Goal: Understand process/instructions

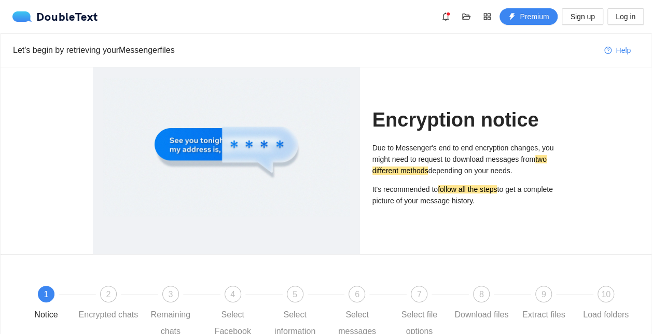
scroll to position [101, 0]
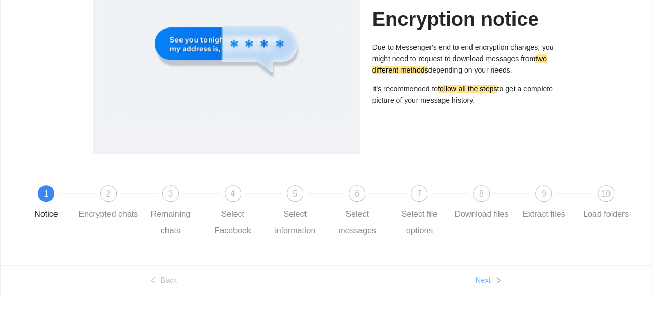
click at [496, 278] on icon "right" at bounding box center [497, 279] width 7 height 7
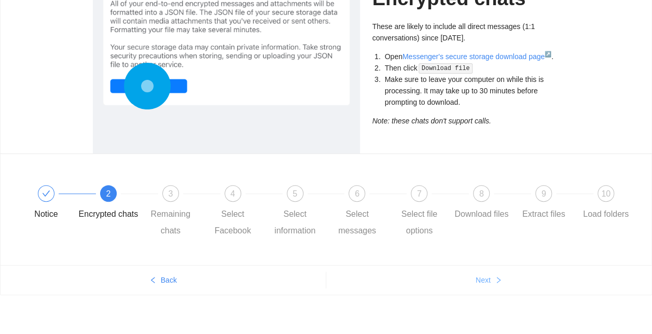
click at [484, 278] on span "Next" at bounding box center [482, 279] width 15 height 11
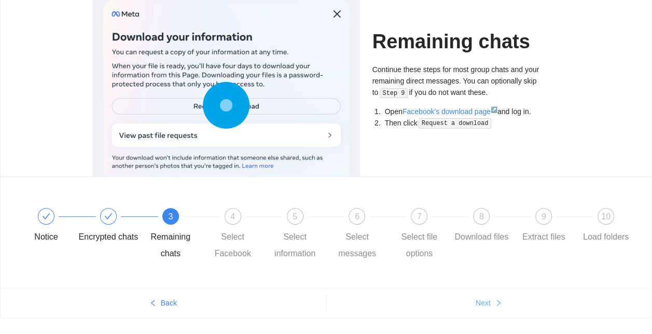
scroll to position [79, 0]
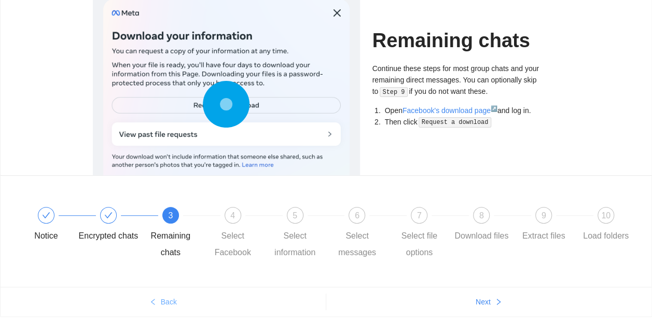
click at [157, 302] on button "Back" at bounding box center [163, 301] width 325 height 17
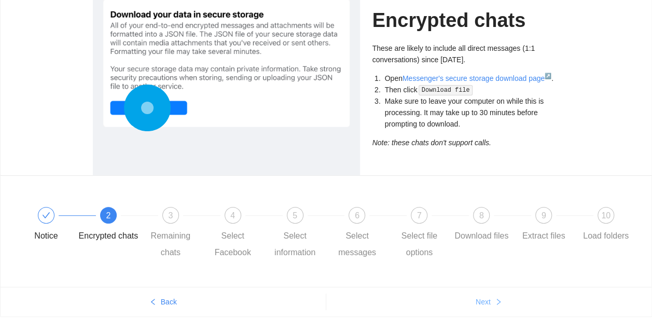
click at [494, 302] on icon "right" at bounding box center [497, 301] width 7 height 7
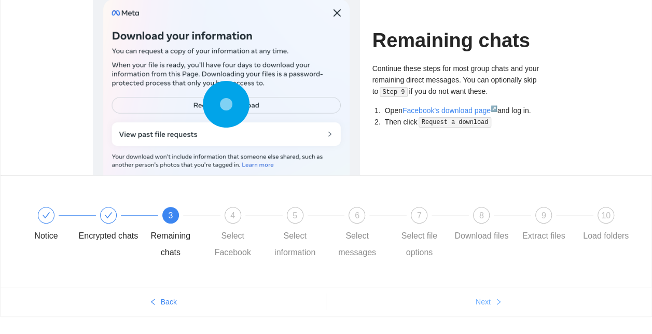
click at [487, 306] on span "Next" at bounding box center [482, 301] width 15 height 11
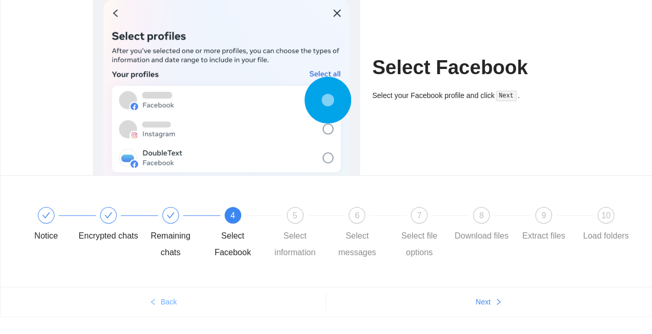
click at [169, 301] on span "Back" at bounding box center [169, 301] width 16 height 11
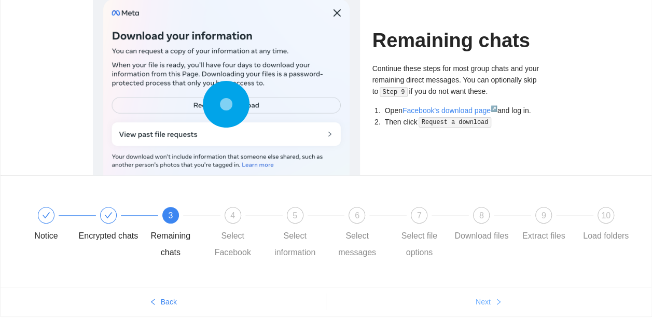
click at [482, 297] on span "Next" at bounding box center [482, 301] width 15 height 11
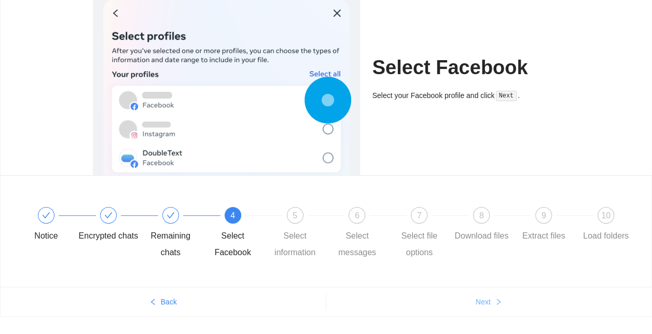
click at [482, 297] on span "Next" at bounding box center [482, 301] width 15 height 11
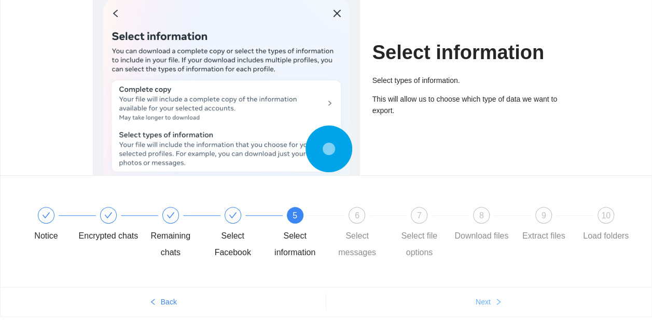
click at [482, 297] on span "Next" at bounding box center [482, 301] width 15 height 11
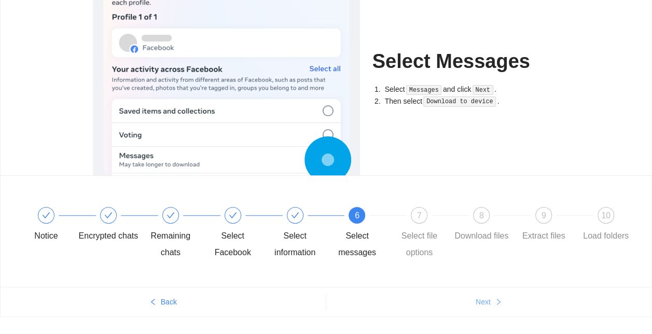
click at [482, 297] on span "Next" at bounding box center [482, 301] width 15 height 11
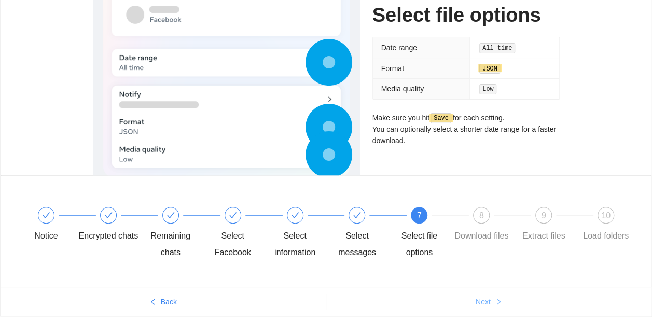
click at [482, 297] on span "Next" at bounding box center [482, 301] width 15 height 11
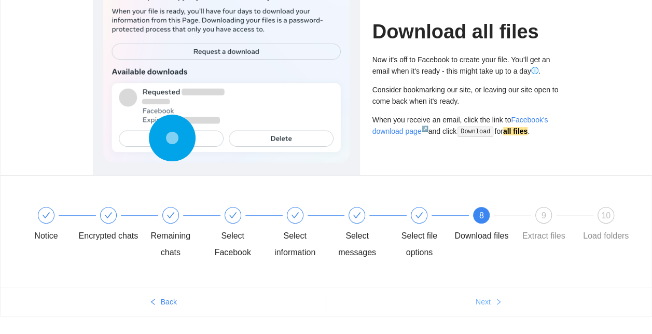
click at [482, 297] on span "Next" at bounding box center [482, 301] width 15 height 11
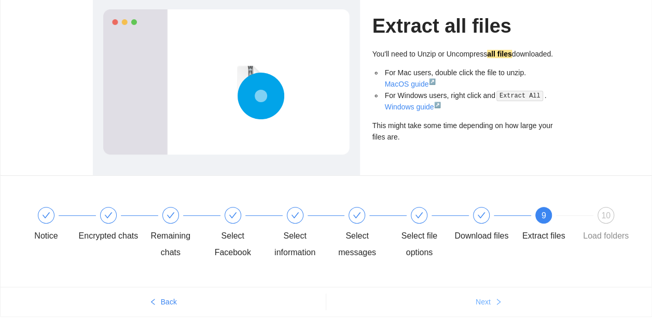
click at [482, 297] on span "Next" at bounding box center [482, 301] width 15 height 11
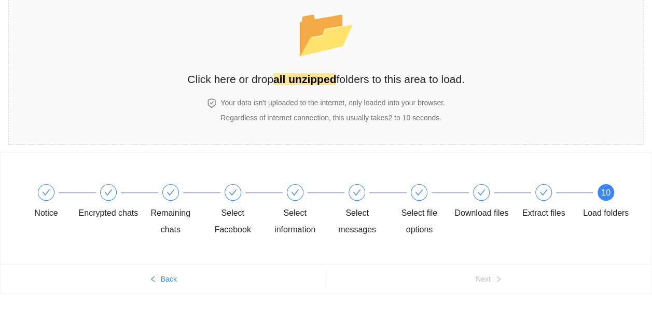
scroll to position [56, 0]
click at [539, 192] on icon "check" at bounding box center [543, 193] width 8 height 8
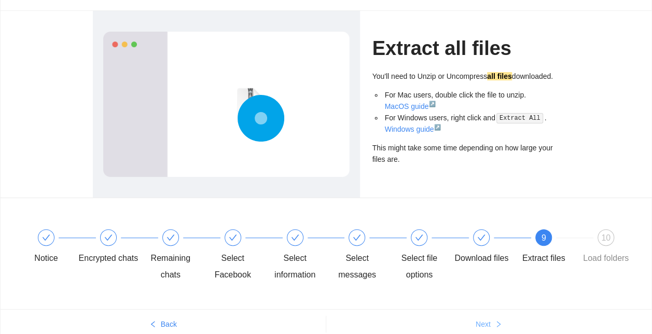
click at [496, 321] on icon "right" at bounding box center [497, 323] width 7 height 7
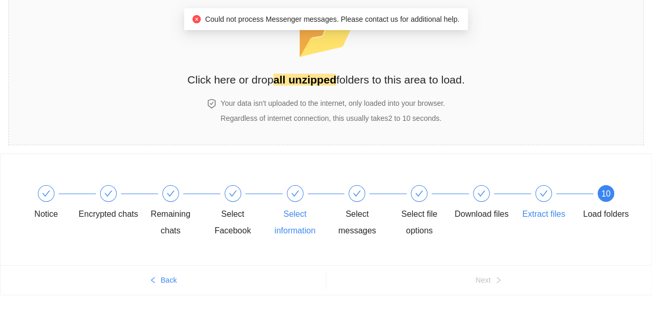
click at [304, 216] on div "Select information" at bounding box center [295, 222] width 60 height 33
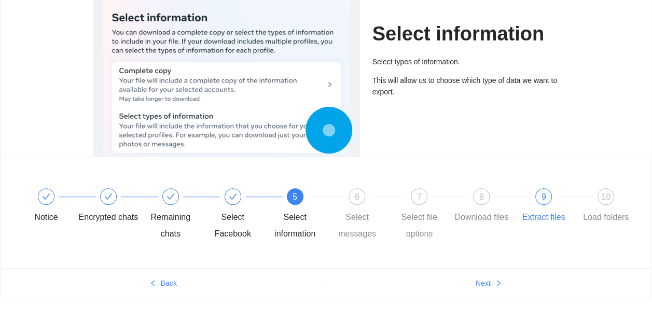
scroll to position [98, 0]
click at [492, 279] on button "Next" at bounding box center [489, 282] width 326 height 17
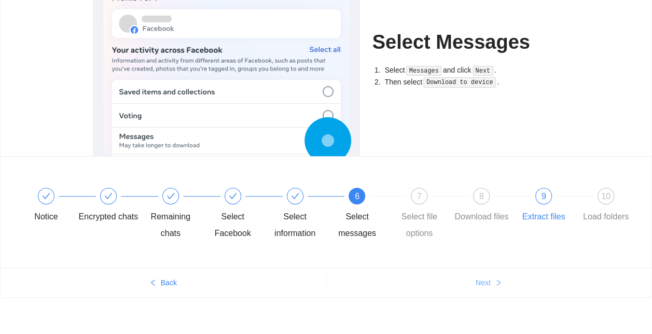
click at [492, 279] on button "Next" at bounding box center [489, 282] width 326 height 17
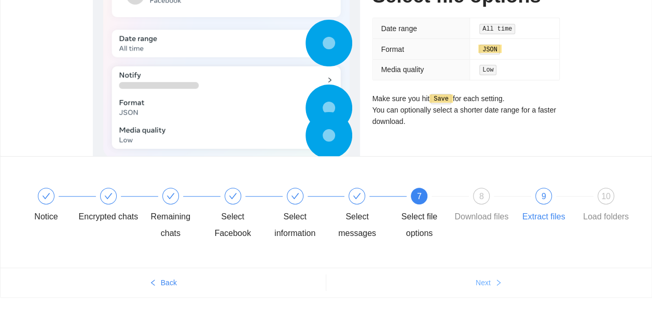
click at [492, 279] on button "Next" at bounding box center [489, 282] width 326 height 17
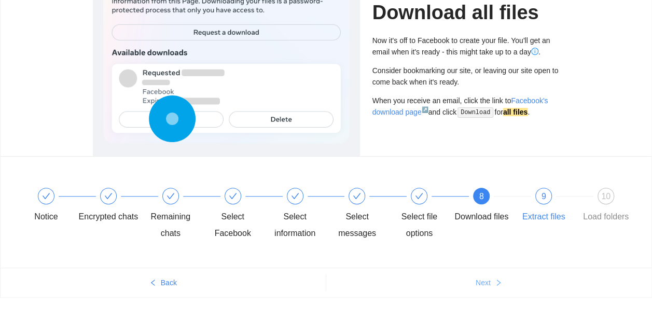
click at [488, 280] on span "Next" at bounding box center [482, 282] width 15 height 11
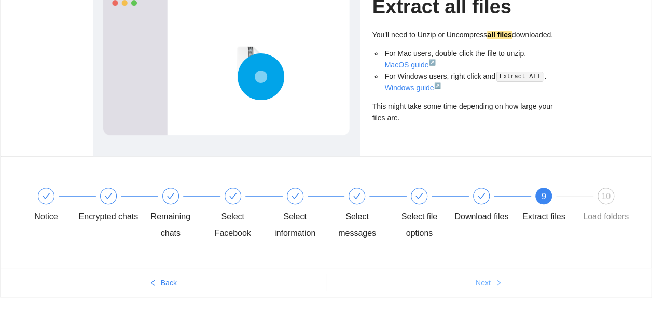
click at [488, 280] on span "Next" at bounding box center [482, 282] width 15 height 11
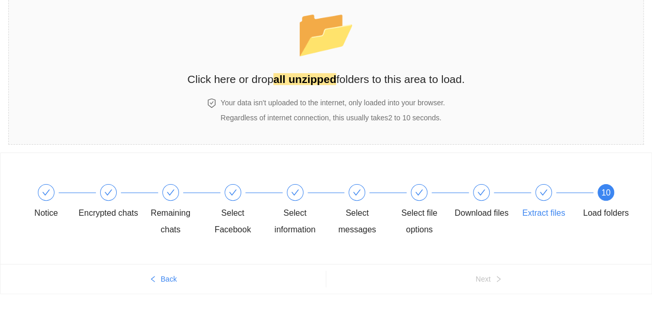
scroll to position [56, 0]
click at [483, 208] on div "Download files" at bounding box center [481, 214] width 54 height 17
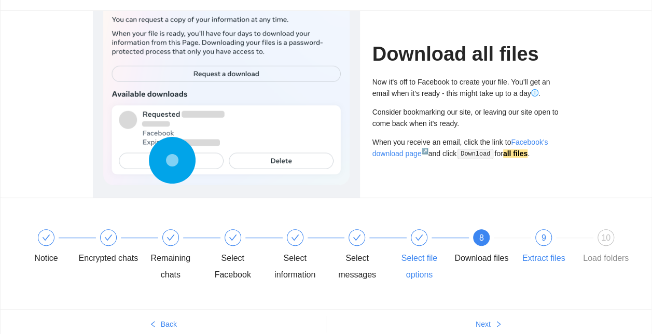
click at [424, 237] on div at bounding box center [450, 237] width 62 height 4
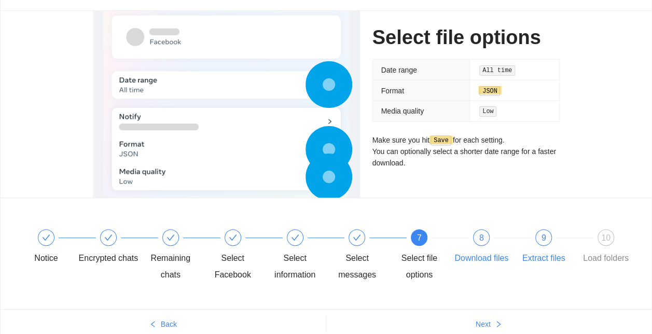
click at [480, 240] on span "8" at bounding box center [481, 237] width 5 height 9
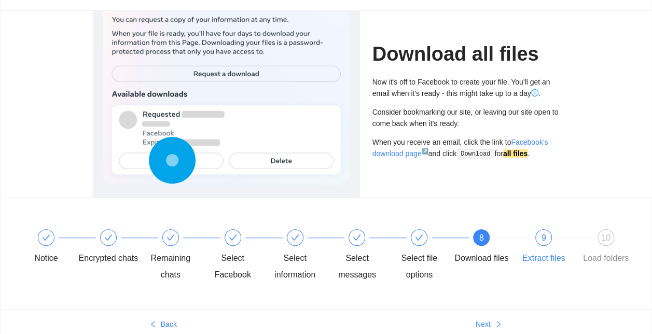
click at [554, 242] on div "9 Extract files" at bounding box center [544, 247] width 62 height 37
